Goal: Use online tool/utility: Use online tool/utility

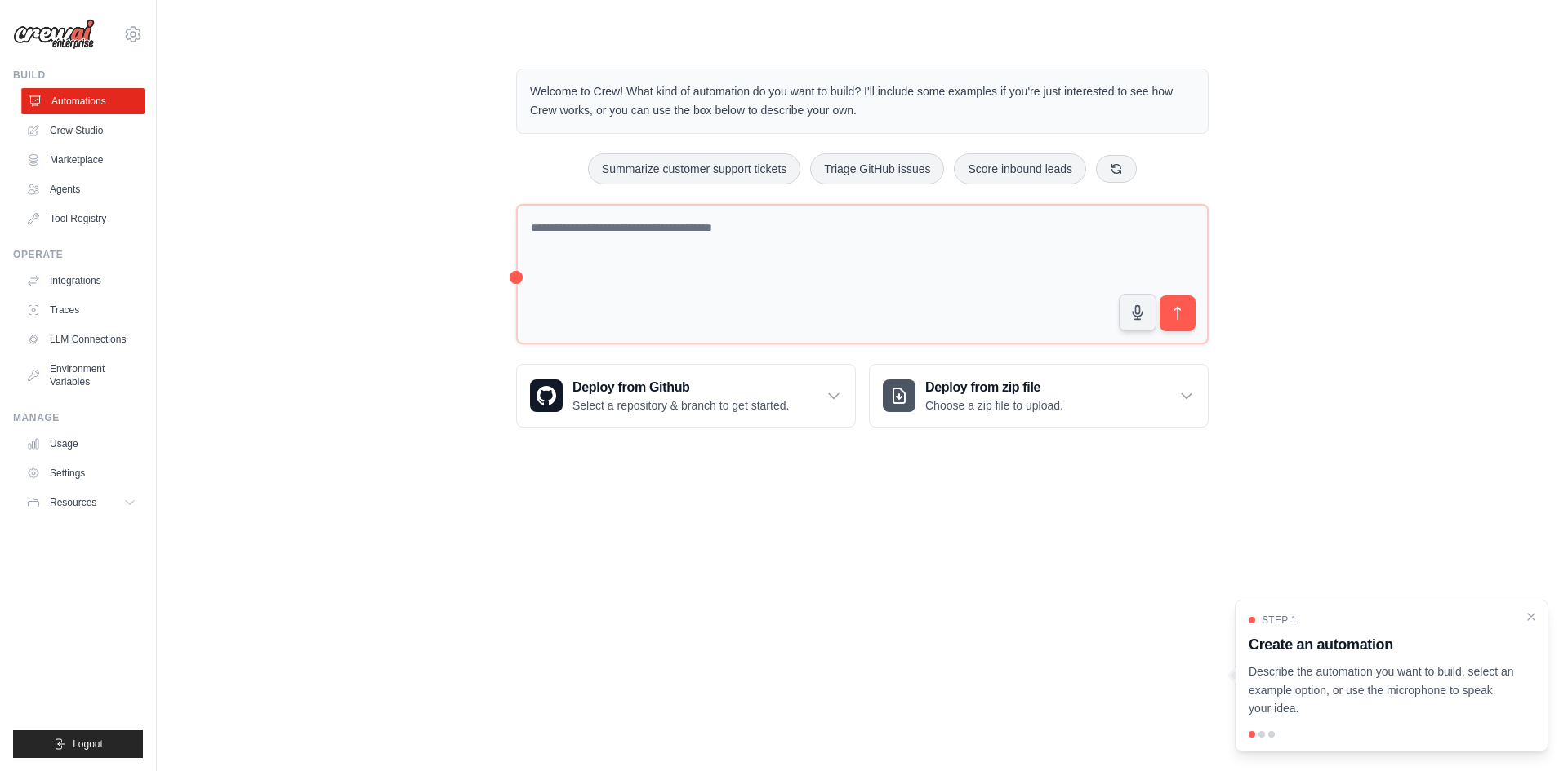
click at [90, 113] on link "Automations" at bounding box center [83, 101] width 123 height 26
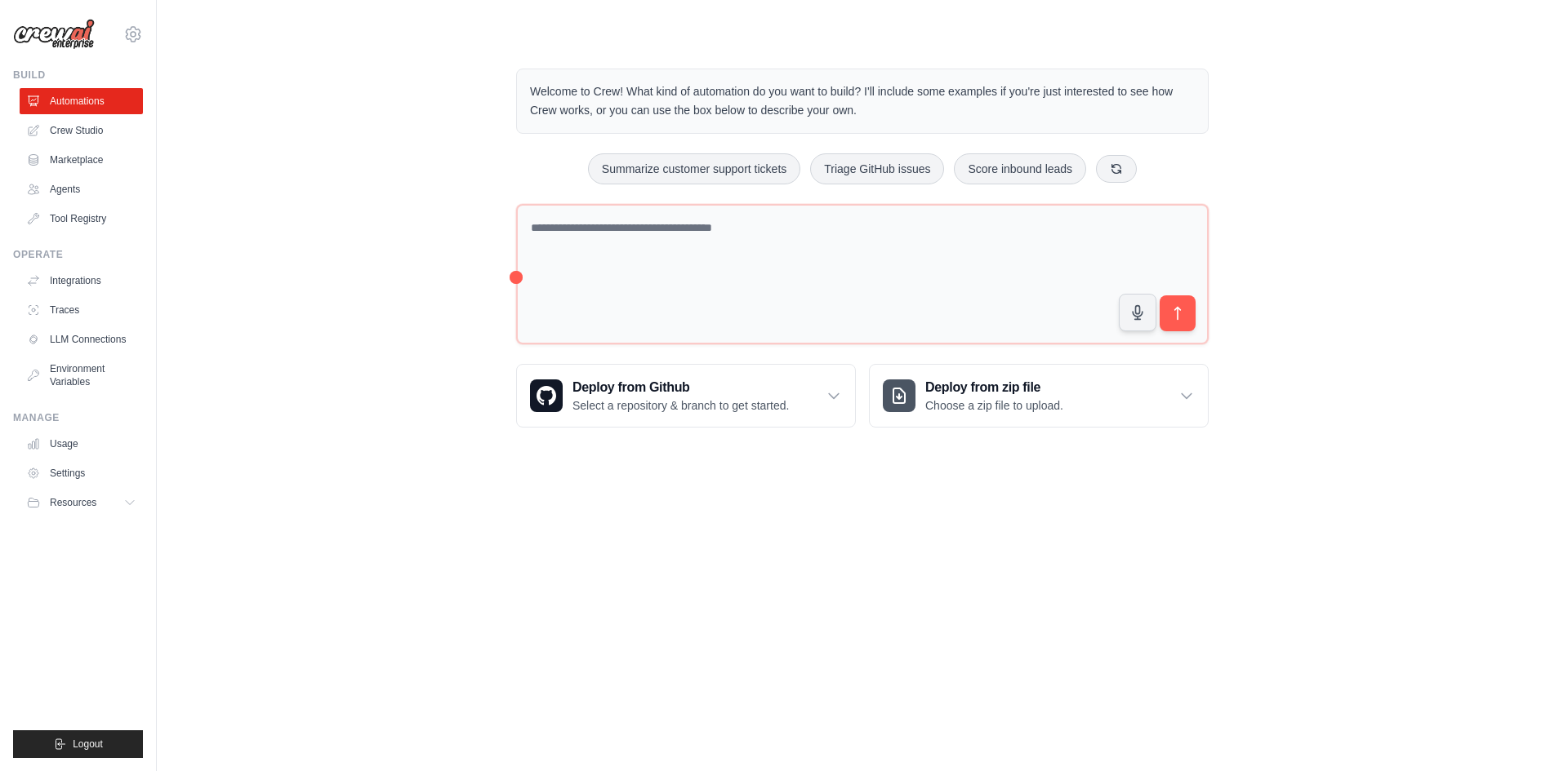
click at [97, 122] on link "Crew Studio" at bounding box center [81, 130] width 123 height 26
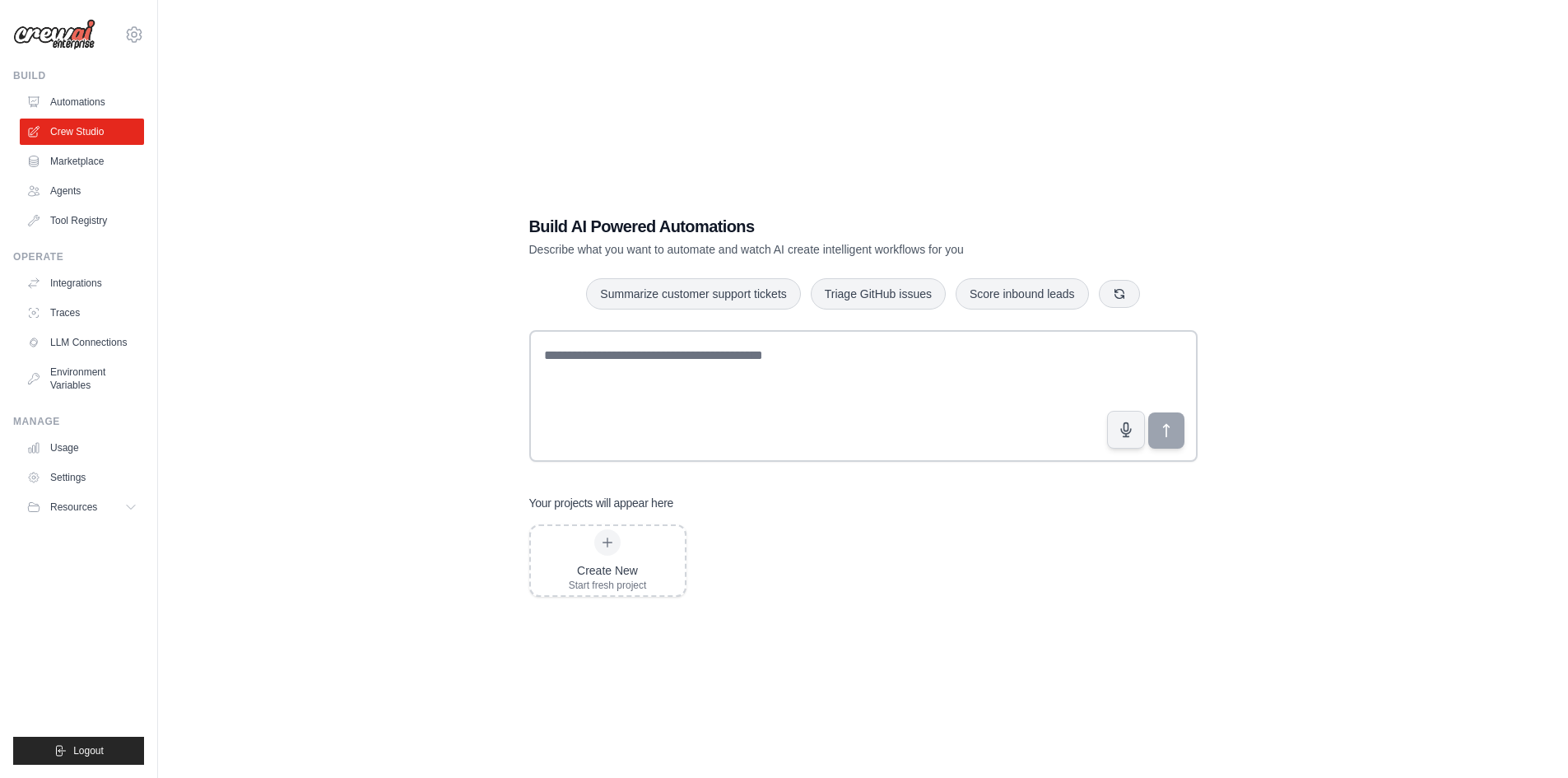
click at [1267, 308] on div "Build AI Powered Automations Describe what you want to automate and watch AI cr…" at bounding box center [863, 405] width 1358 height 778
